Goal: Check status: Check status

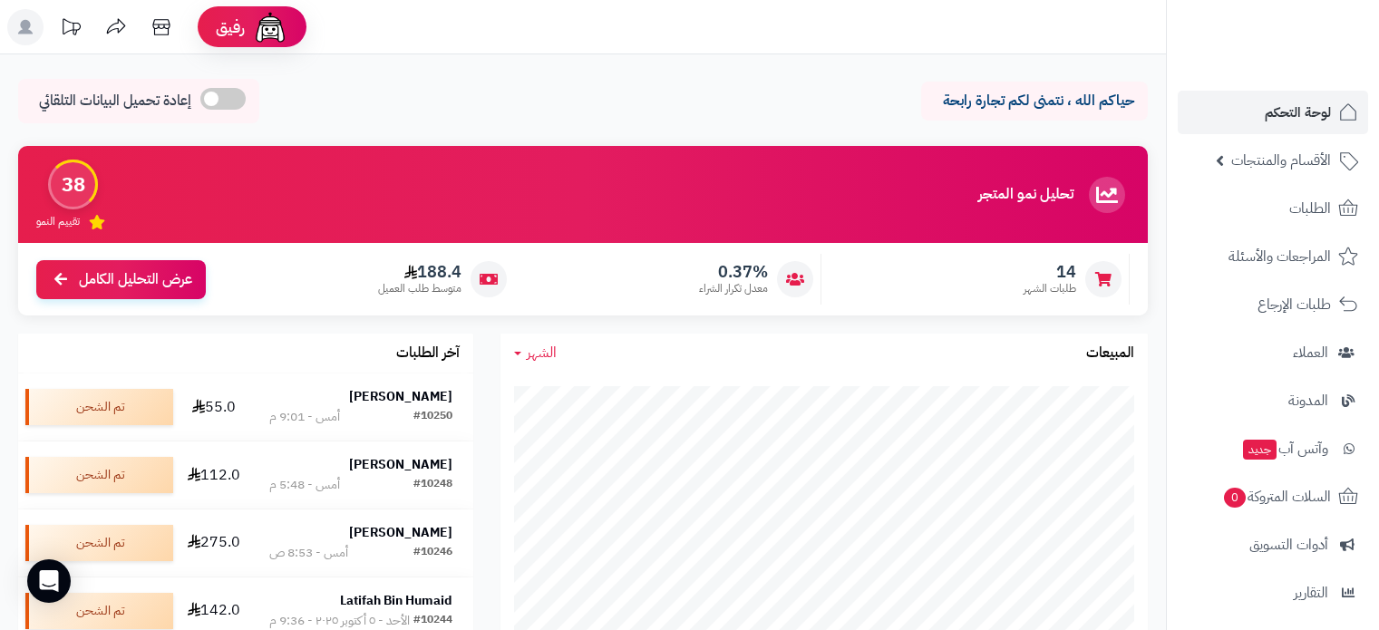
click at [424, 409] on div "#10250" at bounding box center [432, 417] width 39 height 18
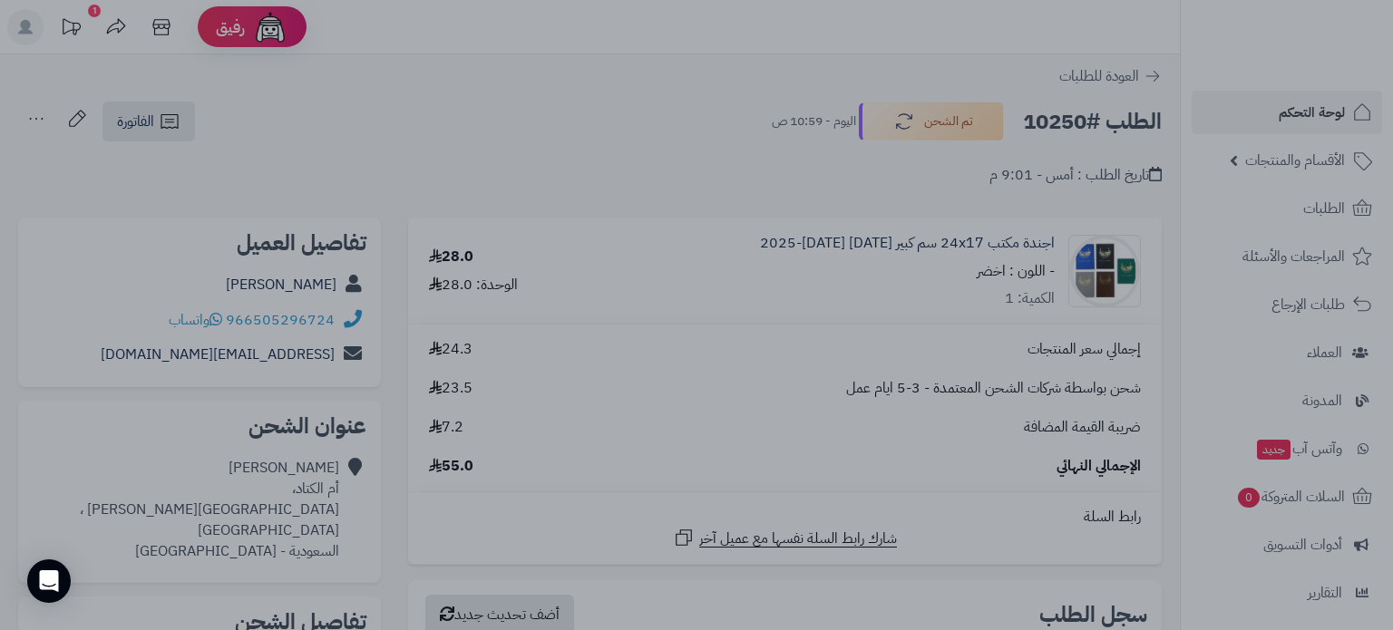
click at [1308, 104] on div at bounding box center [696, 315] width 1393 height 630
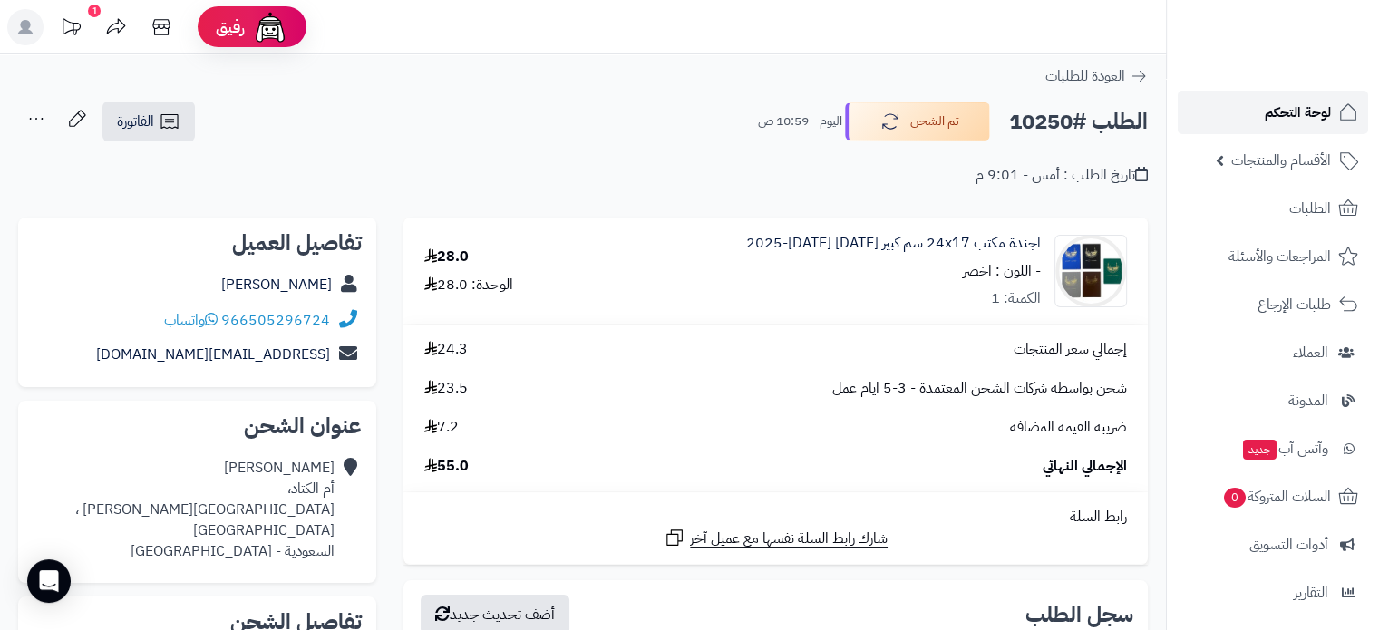
click at [1309, 108] on span "لوحة التحكم" at bounding box center [1298, 112] width 66 height 25
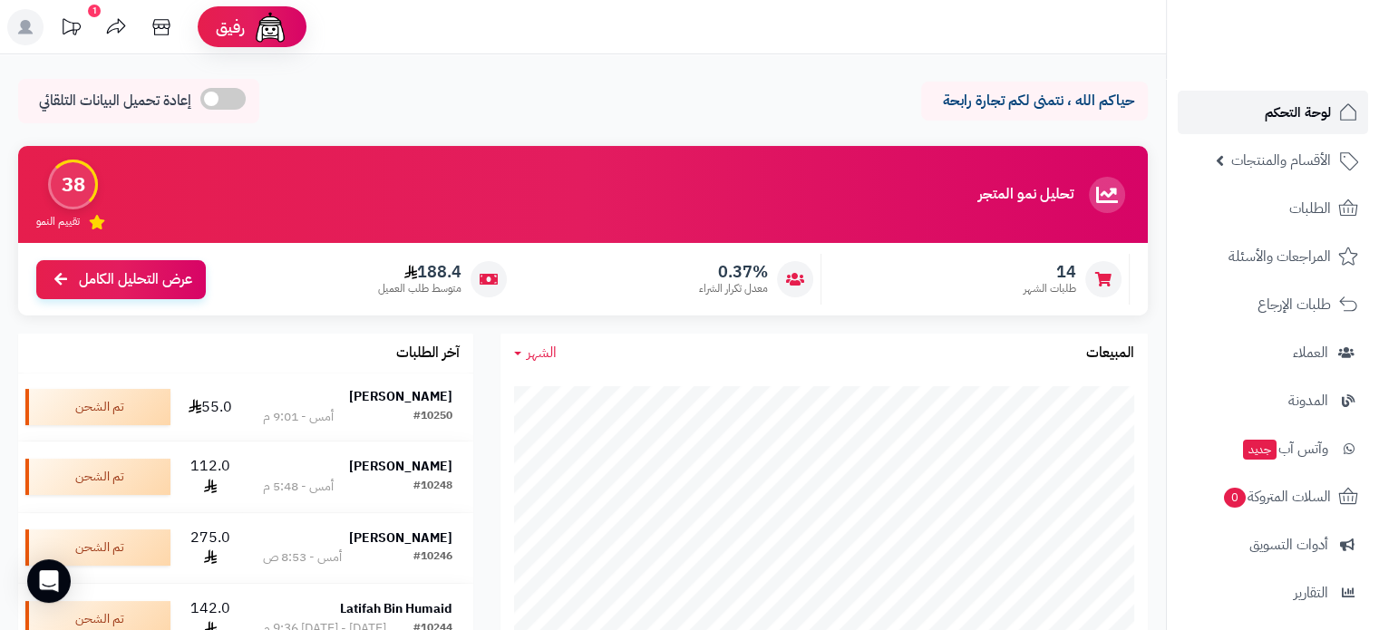
click at [1310, 115] on span "لوحة التحكم" at bounding box center [1298, 112] width 66 height 25
drag, startPoint x: 1309, startPoint y: 108, endPoint x: 1294, endPoint y: 108, distance: 15.4
click at [1309, 108] on span "لوحة التحكم" at bounding box center [1298, 112] width 66 height 25
click at [1295, 121] on span "لوحة التحكم" at bounding box center [1298, 112] width 66 height 25
click at [1286, 112] on span "لوحة التحكم" at bounding box center [1298, 112] width 66 height 25
